Goal: Task Accomplishment & Management: Use online tool/utility

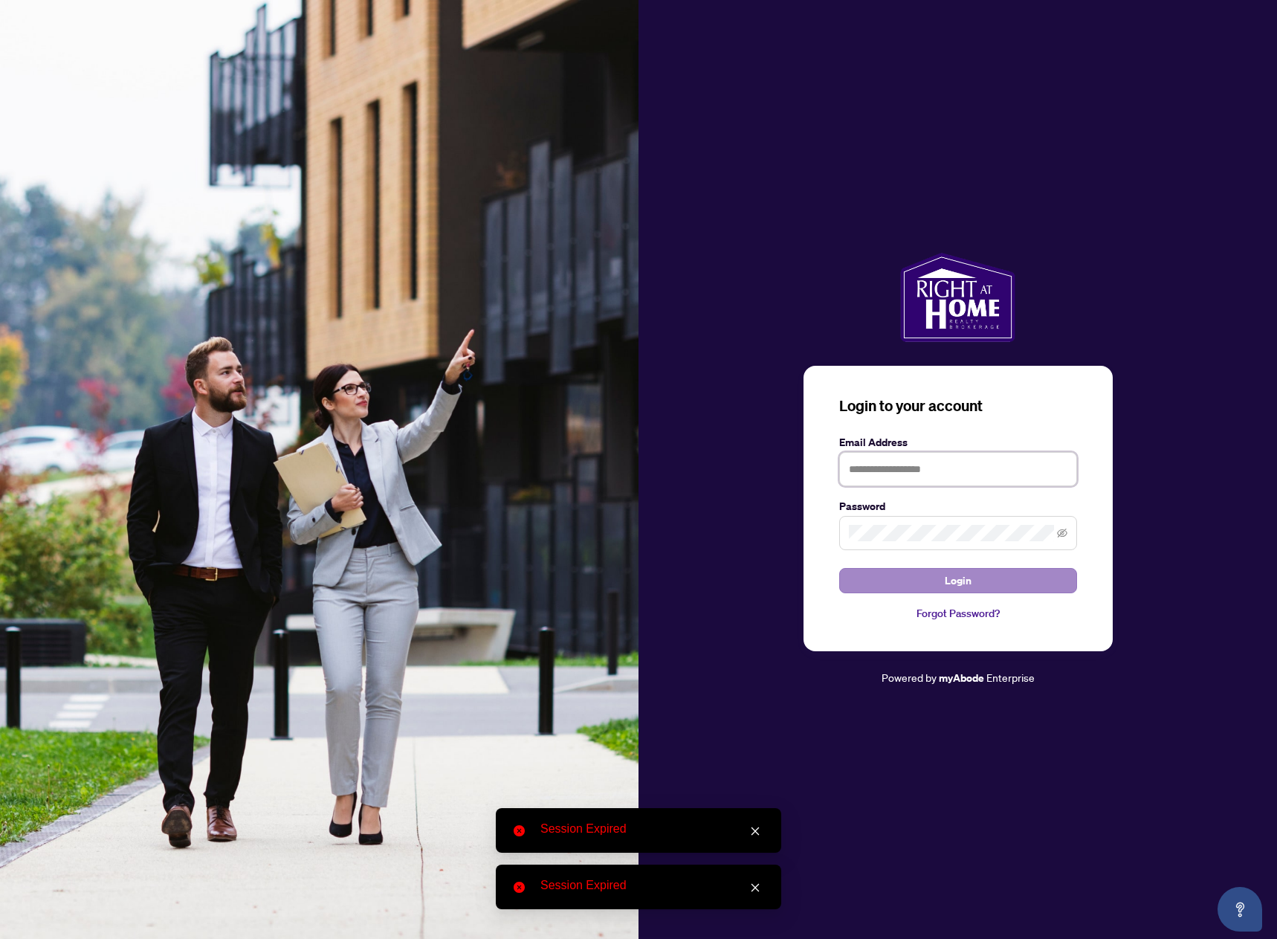
type input "**********"
click at [983, 584] on button "Login" at bounding box center [958, 580] width 238 height 25
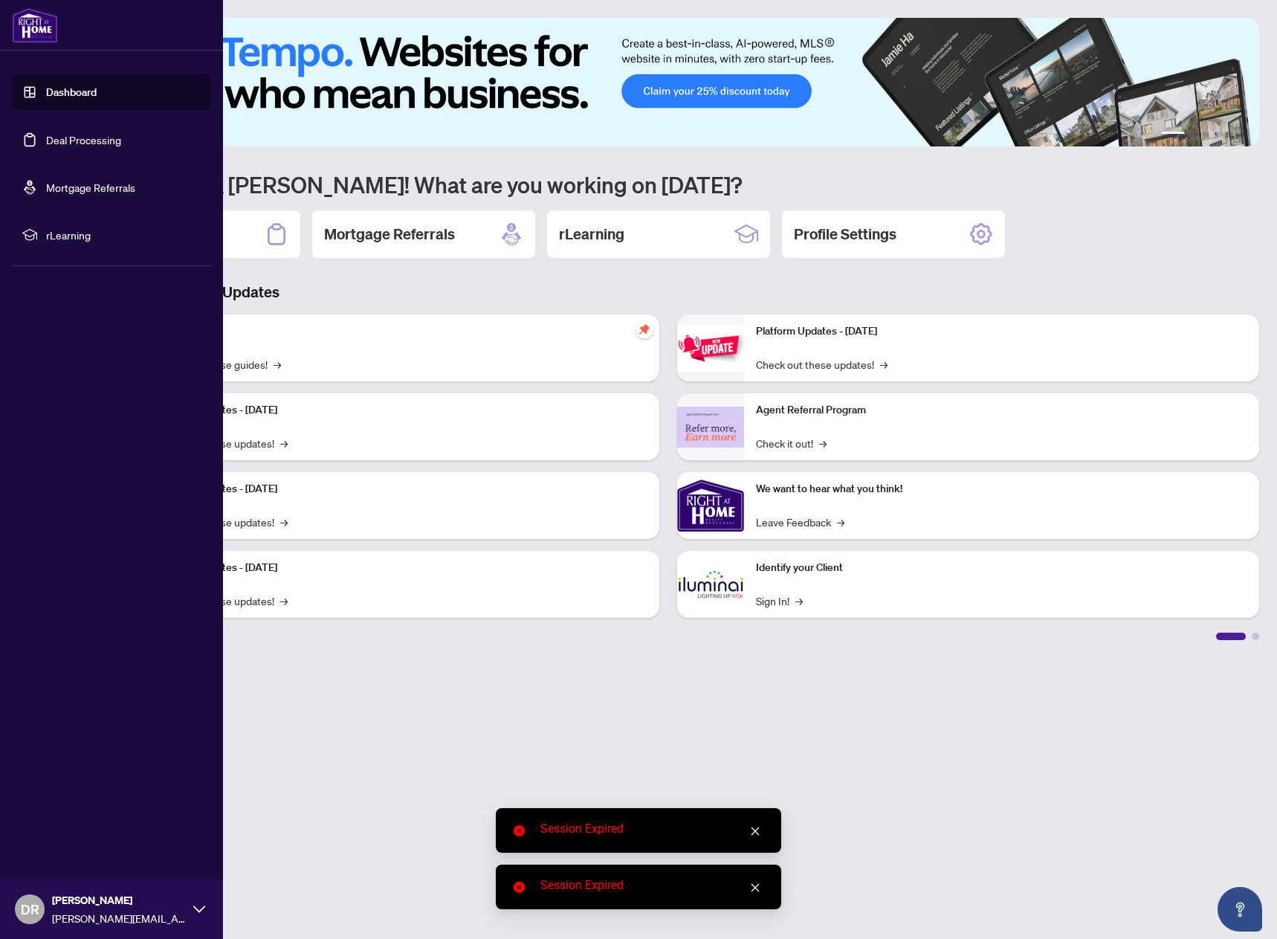
click at [80, 135] on link "Deal Processing" at bounding box center [83, 139] width 75 height 13
